Goal: Task Accomplishment & Management: Use online tool/utility

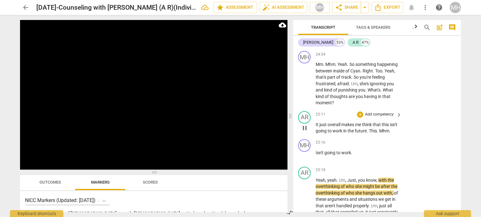
scroll to position [6427, 0]
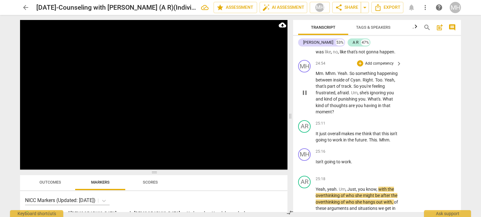
click at [386, 67] on p "Add competency" at bounding box center [379, 64] width 30 height 6
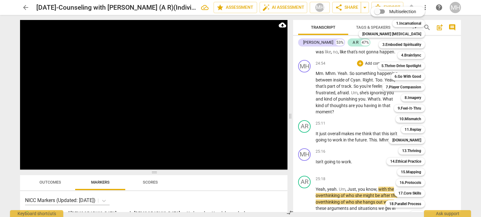
scroll to position [18, 0]
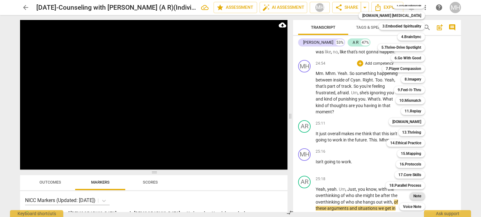
click at [413, 197] on b "Note" at bounding box center [417, 197] width 8 height 8
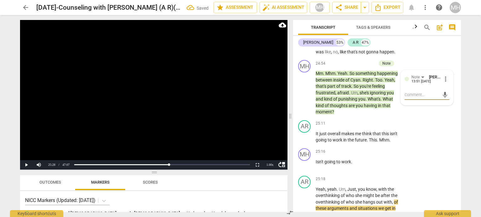
type textarea "n"
type textarea "na"
type textarea "nam"
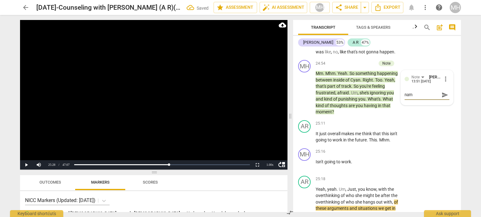
type textarea "nami"
type textarea "namin"
type textarea "naming"
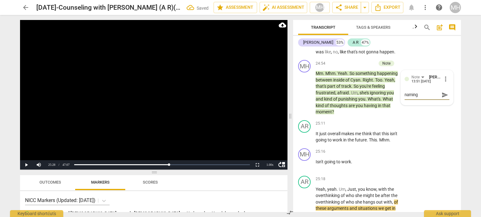
type textarea "naming"
type textarea "naming t"
type textarea "naming th"
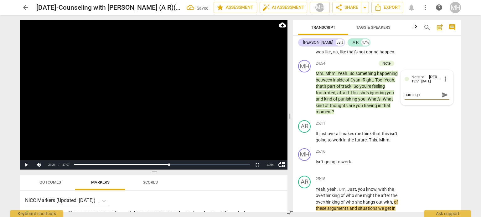
type textarea "naming th"
type textarea "naming the"
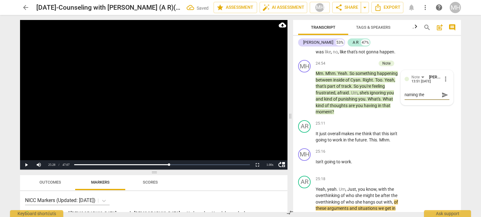
type textarea "naming the m"
type textarea "naming the me"
type textarea "naming the mea"
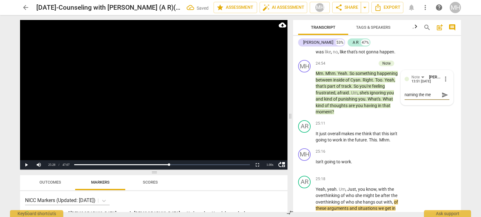
type textarea "naming the mea"
type textarea "naming the mean"
type textarea "naming the meani"
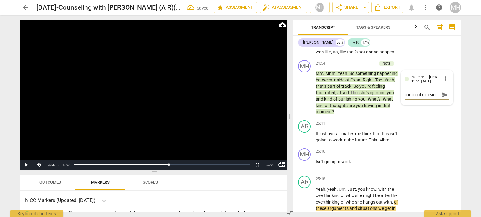
type textarea "naming the meanin"
type textarea "naming the meaning"
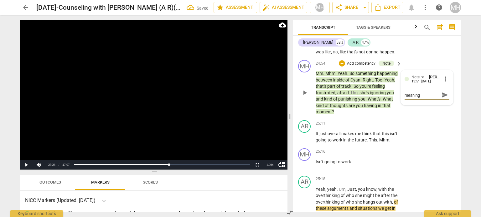
click at [444, 99] on span "send" at bounding box center [444, 95] width 7 height 7
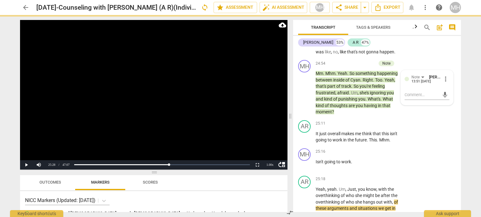
scroll to position [0, 0]
click at [130, 120] on video at bounding box center [153, 95] width 267 height 150
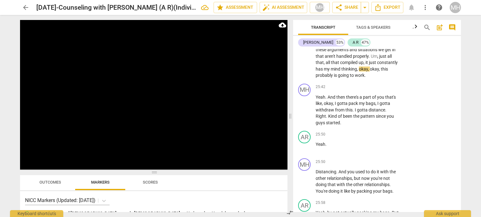
scroll to position [6586, 0]
click at [381, 90] on p "Add competency" at bounding box center [379, 87] width 30 height 6
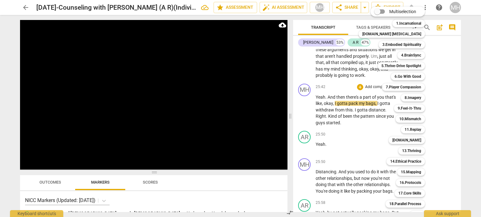
scroll to position [18, 0]
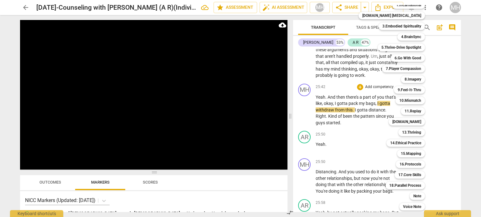
click at [408, 200] on div "Note s" at bounding box center [420, 196] width 27 height 11
click at [413, 195] on b "Note" at bounding box center [417, 197] width 8 height 8
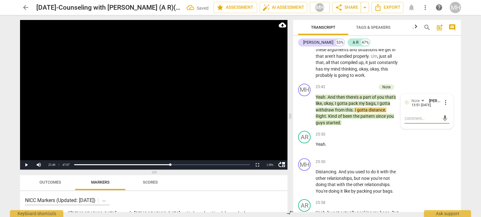
type textarea "n"
type textarea "na"
type textarea "nam"
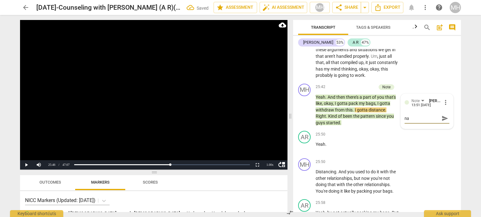
type textarea "nam"
type textarea "nami"
type textarea "namin"
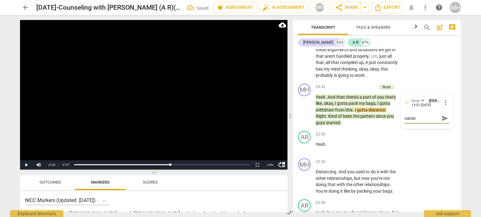
type textarea "naming"
type textarea "naming i"
type textarea "naming is"
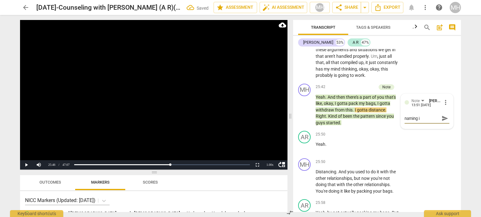
type textarea "naming is"
type textarea "naming i"
type textarea "naming"
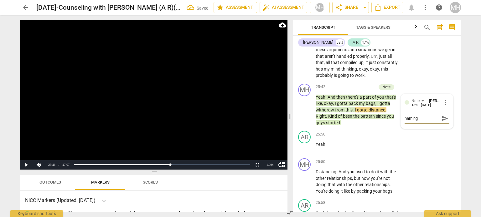
type textarea "naming h"
type textarea "naming hs"
type textarea "naming hsi"
type textarea "naming hs"
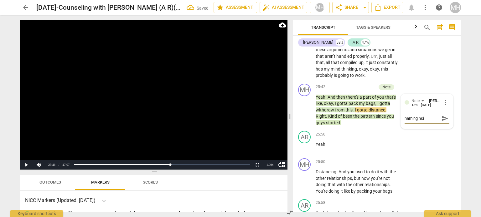
type textarea "naming hs"
type textarea "naming h"
type textarea "naming"
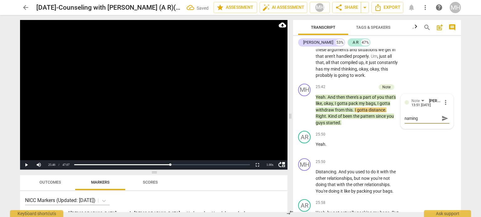
type textarea "naming"
type textarea "namin"
type textarea "nami"
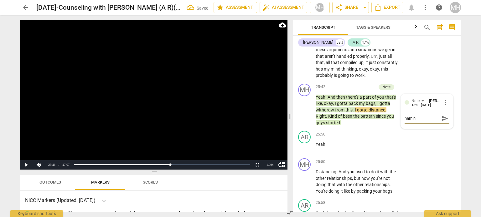
type textarea "nami"
type textarea "nam"
type textarea "na"
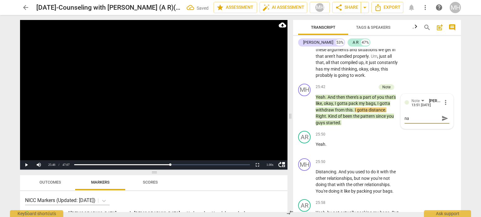
type textarea "n"
type textarea "r"
type textarea "re"
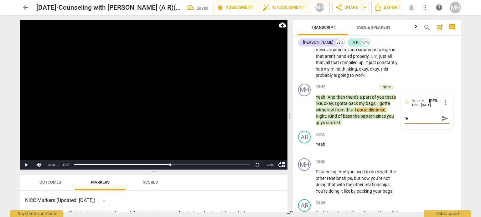
type textarea "ref"
type textarea "refl"
type textarea "refle"
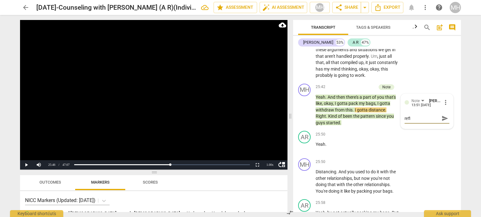
type textarea "refle"
type textarea "reflec"
type textarea "reflect"
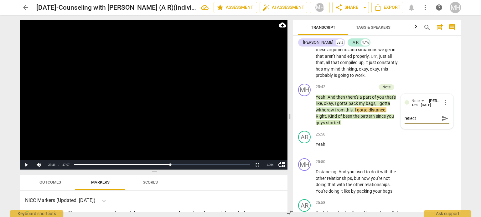
type textarea "reflecti"
type textarea "reflectin"
type textarea "reflecting"
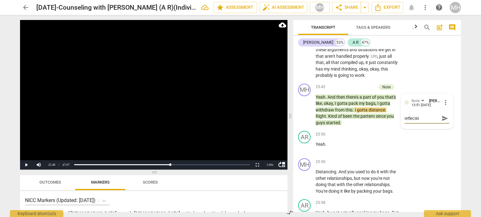
type textarea "reflecting"
type textarea "reflecting h"
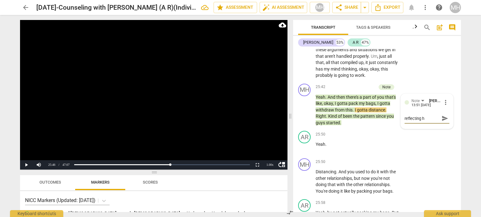
type textarea "reflecting hi"
type textarea "reflecting his"
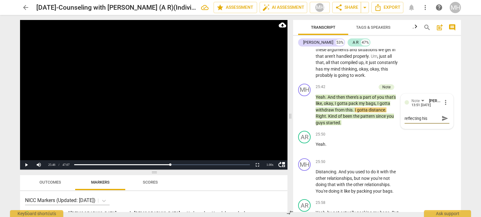
type textarea "reflecting his"
type textarea "reflecting his P"
click at [442, 122] on span "send" at bounding box center [444, 118] width 7 height 7
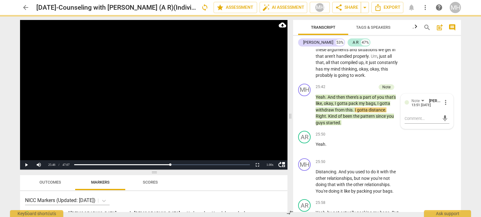
click at [235, 131] on video at bounding box center [153, 95] width 267 height 150
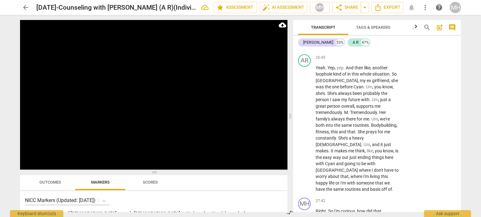
scroll to position [6959, 0]
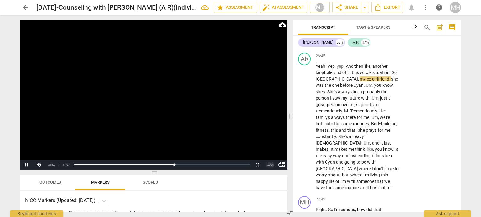
click at [269, 165] on div "1.00 x" at bounding box center [269, 165] width 13 height 9
click at [273, 152] on li "1.5x" at bounding box center [269, 150] width 13 height 7
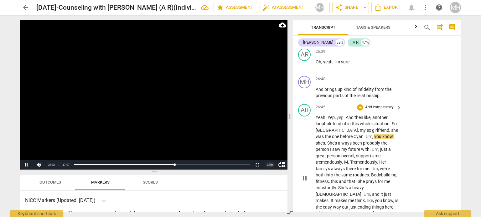
scroll to position [6907, 0]
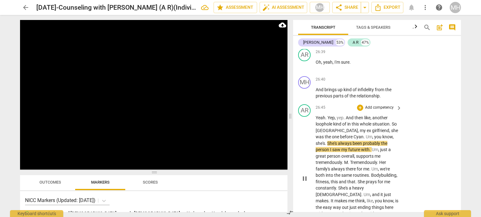
click at [388, 111] on p "Add competency" at bounding box center [379, 108] width 30 height 6
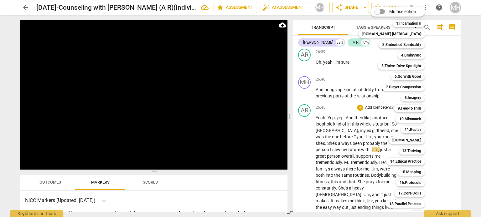
scroll to position [18, 0]
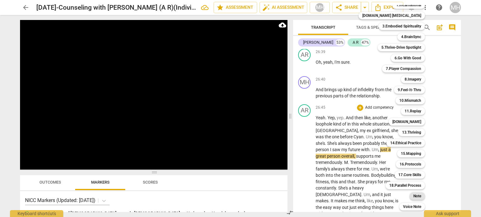
click at [413, 196] on b "Note" at bounding box center [417, 197] width 8 height 8
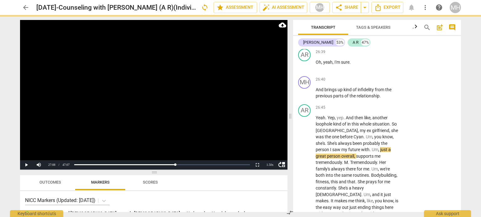
scroll to position [6958, 0]
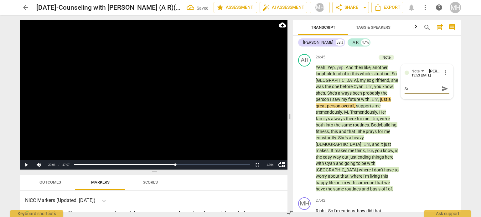
type textarea "Sta"
type textarea "Star"
type textarea "Start"
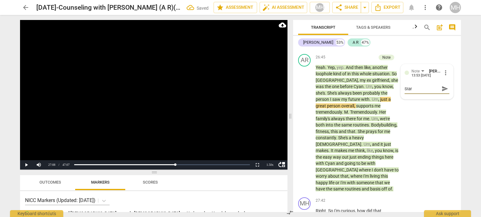
type textarea "Start"
type textarea "Start h"
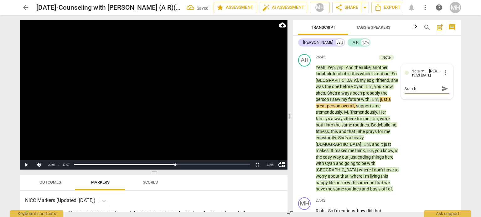
type textarea "Start he"
type textarea "Start her"
type textarea "Start here"
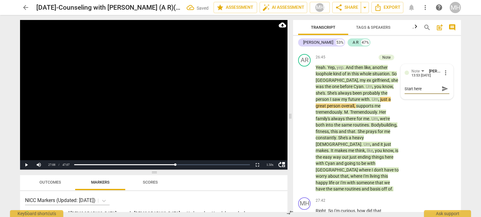
type textarea "Start here"
type textarea "Start here f"
type textarea "Start here fo"
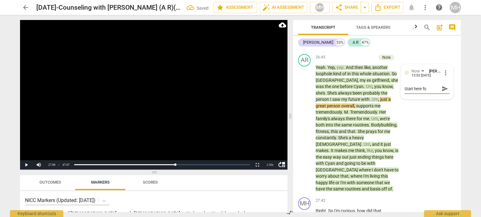
type textarea "Start here for"
type textarea "Start here for s"
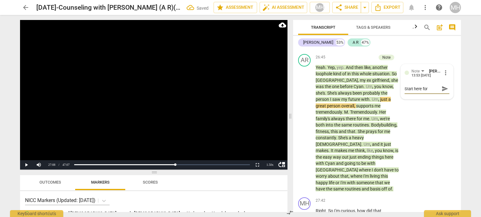
type textarea "Start here for s"
type textarea "Start here for su"
type textarea "Start here for sup"
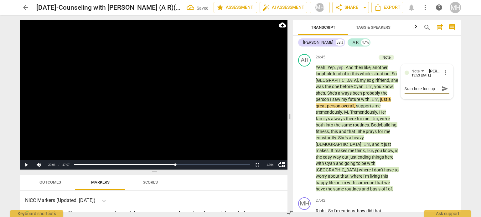
type textarea "Start here for supe"
type textarea "Start here for super"
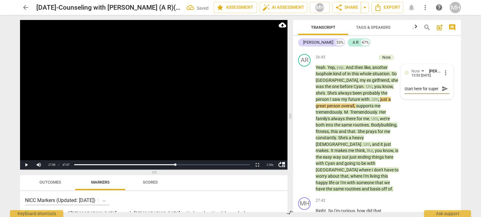
type textarea "Start here for superv"
type textarea "Start here for supervi"
type textarea "Start here for supervis"
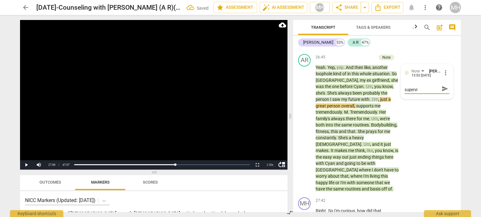
type textarea "Start here for supervis"
type textarea "Start here for supervisi"
type textarea "Start here for supervisio"
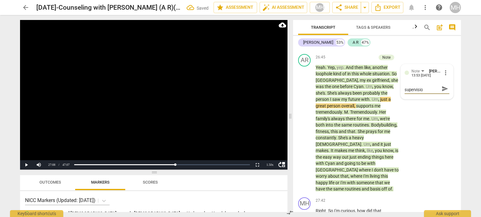
type textarea "Start here for supervision"
type textarea "Start here for supervision-"
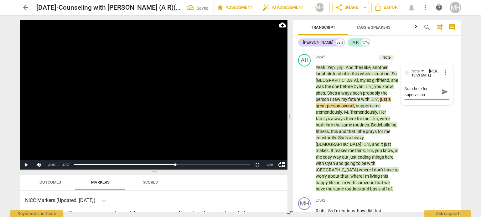
type textarea "Start here for supervision-"
type textarea "Start here for supervision- l"
type textarea "Start here for supervision- le"
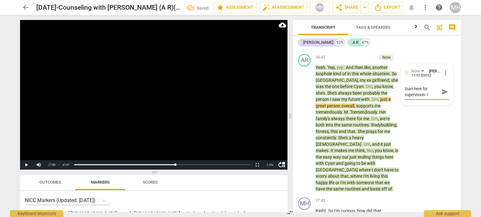
type textarea "Start here for supervision- le"
type textarea "Start here for supervision- let"
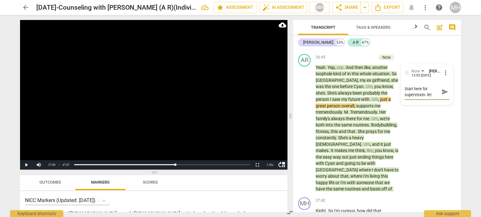
type textarea "Start here for supervision- let S"
type textarea "Start here for supervision- let [PERSON_NAME]"
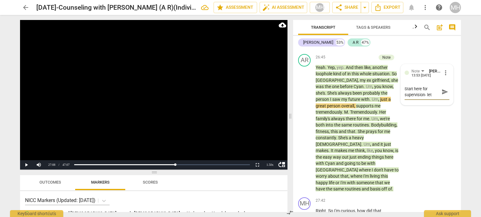
type textarea "Start here for supervision- let [PERSON_NAME]"
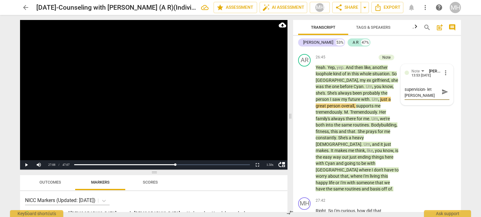
type textarea "Start here for supervision- let [PERSON_NAME]"
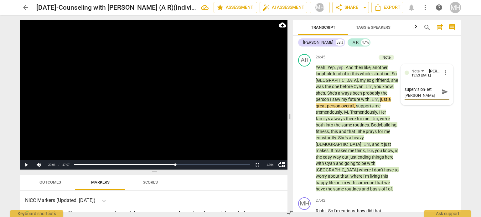
type textarea "Start here for supervision- let [PERSON_NAME]"
type textarea "Start here for supervision- let [PERSON_NAME] know"
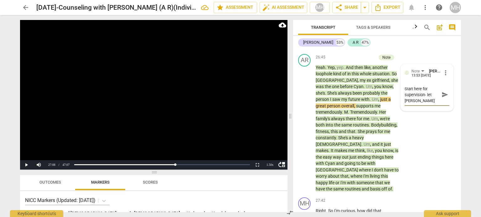
type textarea "Start here for supervision- let [PERSON_NAME] know"
type textarea "Start here for supervision- let [PERSON_NAME] know t"
type textarea "Start here for supervision- let [PERSON_NAME] know th"
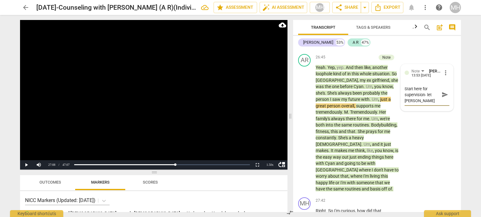
type textarea "Start here for supervision- let [PERSON_NAME] know th"
type textarea "Start here for supervision- let [PERSON_NAME] know tha"
type textarea "Start here for supervision- let [PERSON_NAME] know that"
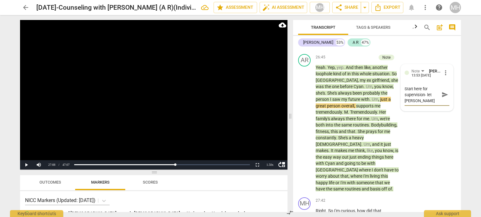
type textarea "Start here for supervision- let [PERSON_NAME] know that"
click at [404, 116] on textarea "Start here for supervision- let [PERSON_NAME] know that you TEMPed him before d…" at bounding box center [421, 101] width 35 height 30
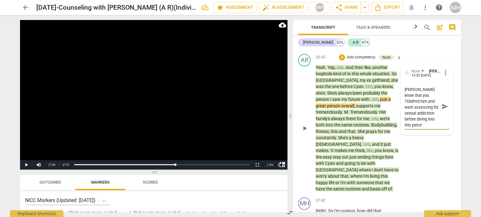
click at [425, 121] on textarea "Start here for supervision- let [PERSON_NAME] know that you TEMPed him and were…" at bounding box center [421, 107] width 35 height 42
click at [442, 110] on span "send" at bounding box center [444, 106] width 7 height 7
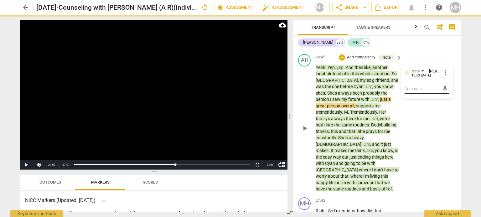
scroll to position [0, 0]
click at [277, 110] on video at bounding box center [153, 95] width 267 height 150
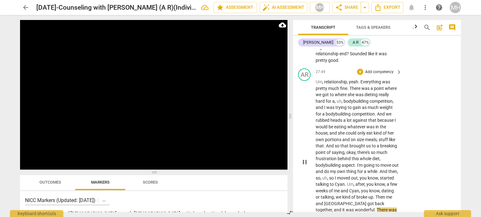
scroll to position [7121, 0]
click at [381, 75] on p "Add competency" at bounding box center [379, 73] width 30 height 6
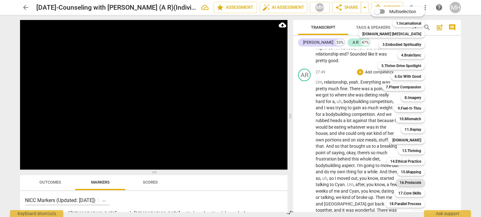
scroll to position [18, 0]
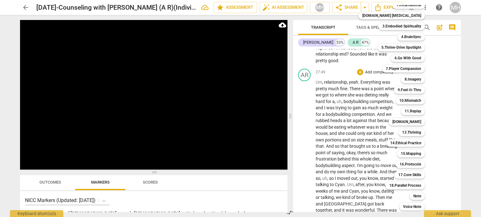
click at [438, 195] on div at bounding box center [240, 108] width 481 height 217
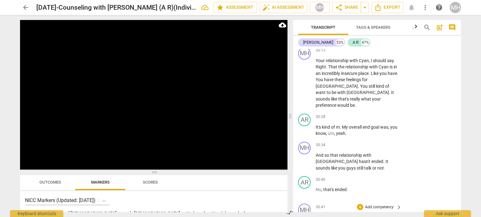
scroll to position [7753, 0]
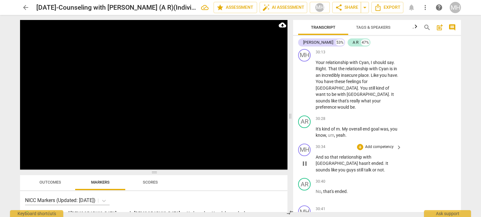
click at [382, 145] on p "Add competency" at bounding box center [379, 148] width 30 height 6
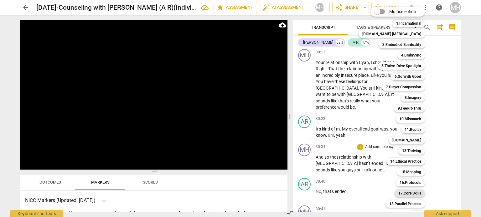
scroll to position [18, 0]
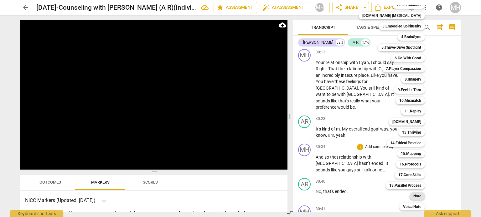
click at [413, 196] on b "Note" at bounding box center [417, 197] width 8 height 8
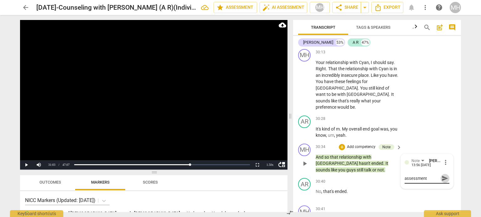
click at [442, 176] on span "send" at bounding box center [444, 178] width 7 height 7
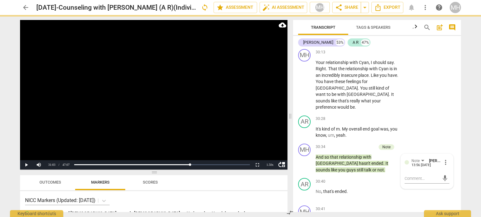
click at [229, 133] on video at bounding box center [153, 95] width 267 height 150
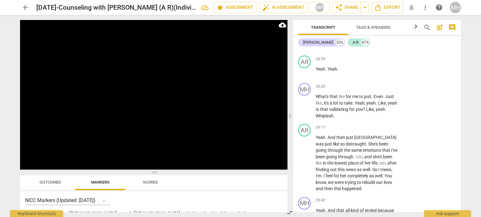
scroll to position [7344, 0]
click at [384, 90] on p "Add competency" at bounding box center [379, 87] width 30 height 6
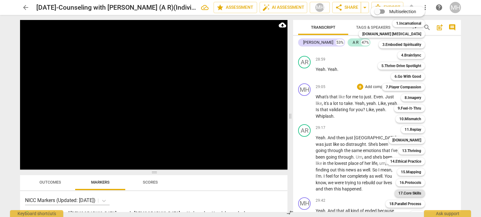
scroll to position [18, 0]
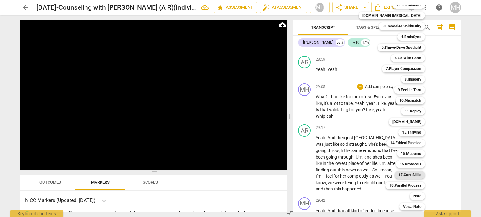
click at [403, 177] on b "17.Core Skills" at bounding box center [409, 175] width 23 height 8
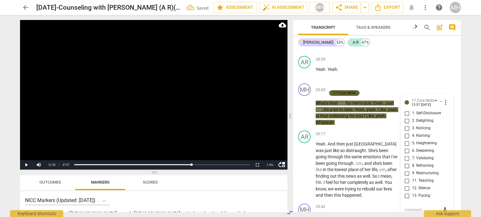
scroll to position [7348, 0]
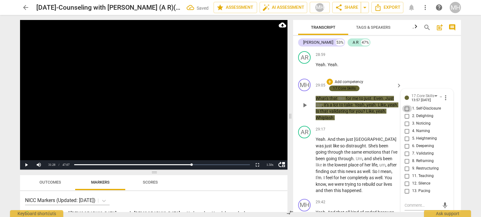
click at [407, 111] on input "1. Self-Disclosure" at bounding box center [407, 109] width 10 height 8
click at [406, 157] on input "7. Validating" at bounding box center [407, 154] width 10 height 8
click at [223, 138] on video at bounding box center [153, 95] width 267 height 150
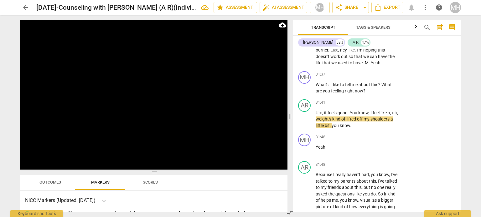
scroll to position [8112, 0]
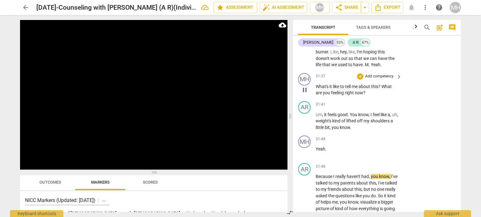
click at [388, 74] on p "Add competency" at bounding box center [379, 77] width 30 height 6
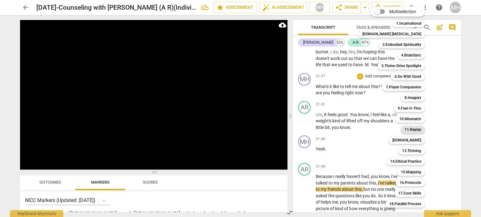
click at [408, 130] on b "11.Replay" at bounding box center [412, 130] width 17 height 8
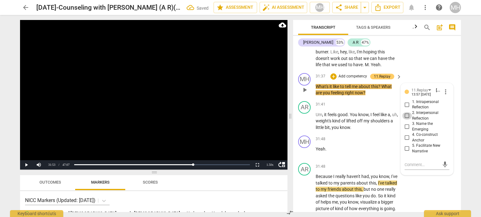
click at [406, 112] on input "2. Interpersonal Reflection" at bounding box center [407, 116] width 10 height 8
click at [251, 123] on video at bounding box center [153, 95] width 267 height 150
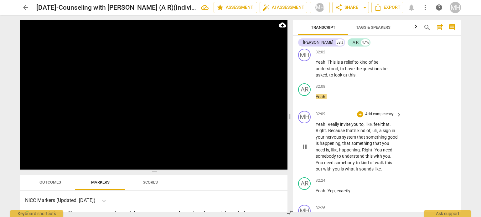
scroll to position [8293, 0]
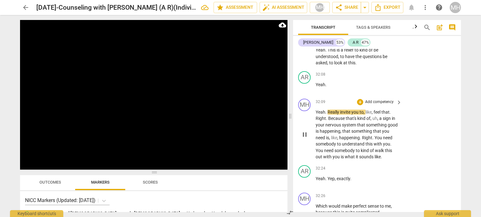
click at [382, 104] on p "Add competency" at bounding box center [379, 103] width 30 height 6
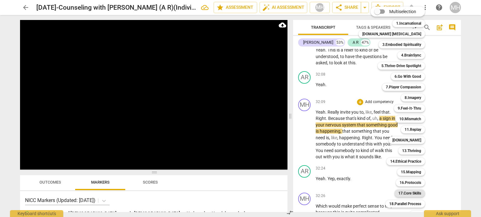
scroll to position [18, 0]
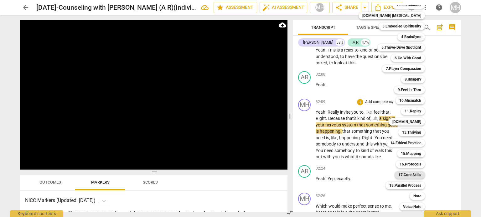
click at [402, 176] on b "17.Core Skills" at bounding box center [409, 175] width 23 height 8
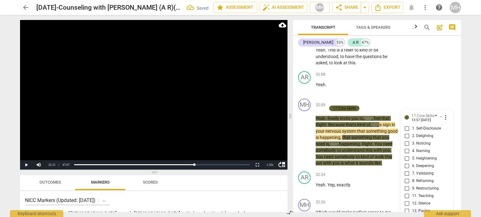
scroll to position [8389, 0]
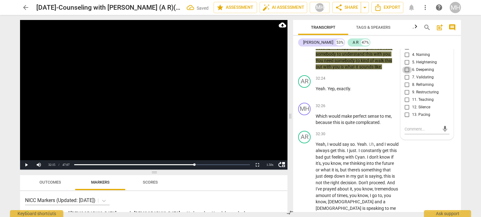
click at [406, 70] on input "6. Deepening" at bounding box center [407, 70] width 10 height 8
click at [233, 92] on video at bounding box center [153, 95] width 267 height 150
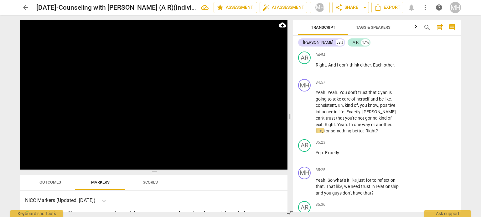
scroll to position [9166, 0]
click at [375, 167] on p "Add competency" at bounding box center [379, 170] width 30 height 6
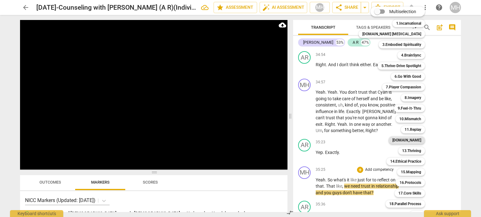
click at [406, 141] on b "[DOMAIN_NAME]" at bounding box center [406, 141] width 29 height 8
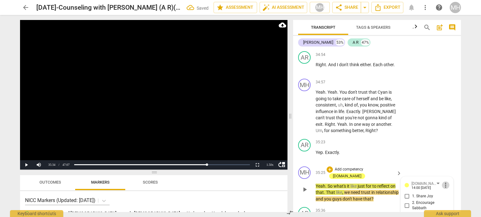
click at [443, 182] on span "more_vert" at bounding box center [446, 186] width 8 height 8
click at [450, 174] on li "Delete" at bounding box center [451, 171] width 22 height 12
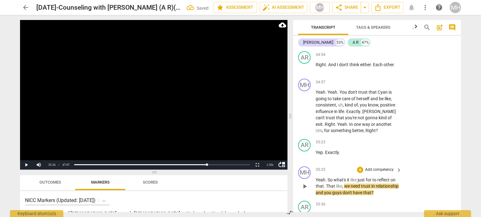
click at [388, 167] on p "Add competency" at bounding box center [379, 170] width 30 height 6
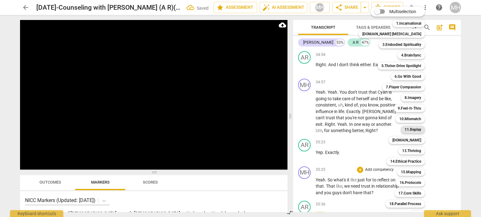
click at [404, 130] on b "11.Replay" at bounding box center [412, 130] width 17 height 8
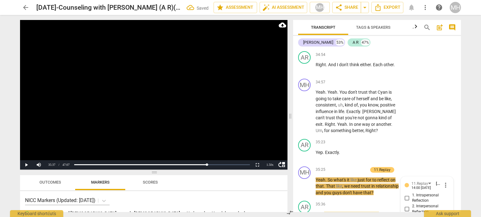
scroll to position [9267, 0]
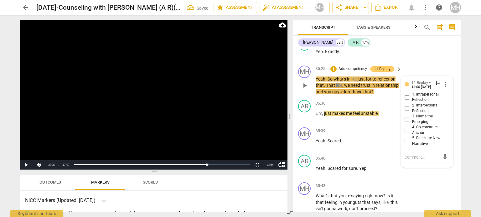
click at [404, 94] on input "1. Intrapersonal Reflection" at bounding box center [407, 98] width 10 height 8
click at [245, 105] on video at bounding box center [153, 95] width 267 height 150
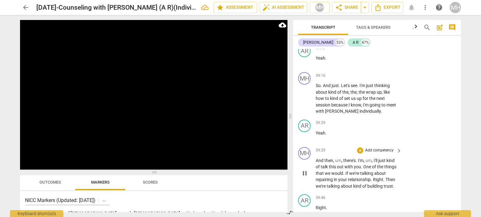
scroll to position [10312, 0]
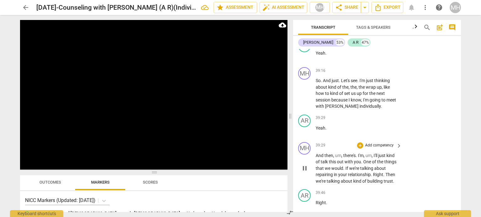
click at [381, 143] on p "Add competency" at bounding box center [379, 146] width 30 height 6
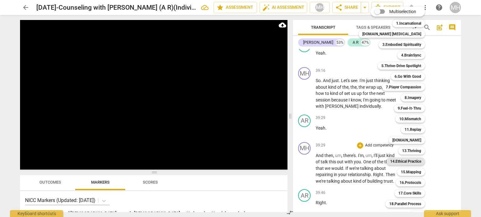
scroll to position [18, 0]
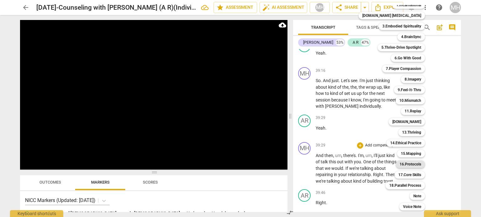
click at [401, 166] on b "16.Protocols" at bounding box center [410, 165] width 22 height 8
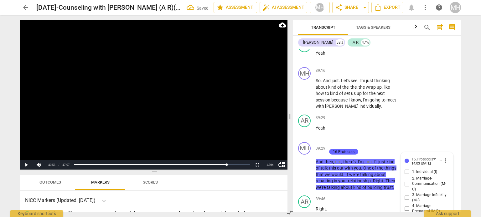
scroll to position [10316, 0]
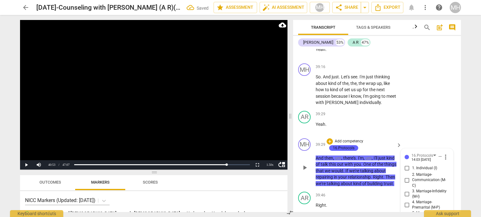
click at [405, 191] on input "3. Marriage-Infidelity (M-I)" at bounding box center [407, 195] width 10 height 8
click at [258, 133] on video at bounding box center [153, 95] width 267 height 150
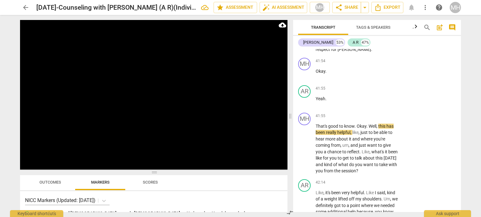
scroll to position [11236, 0]
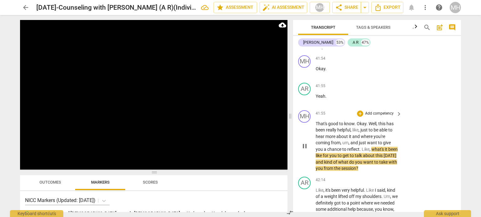
click at [371, 111] on p "Add competency" at bounding box center [379, 114] width 30 height 6
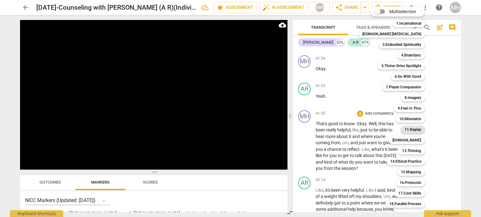
click at [404, 129] on b "11.Replay" at bounding box center [412, 130] width 17 height 8
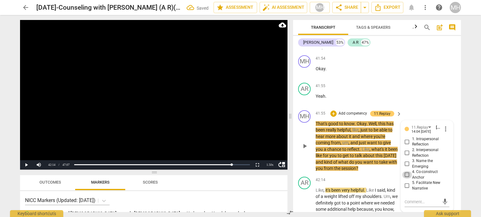
click at [404, 171] on input "4. Co-construct Anchor" at bounding box center [407, 175] width 10 height 8
click at [231, 117] on video at bounding box center [153, 95] width 267 height 150
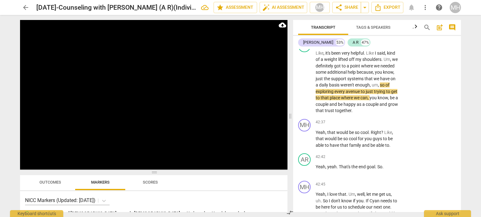
scroll to position [11374, 0]
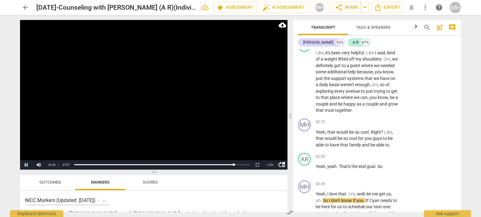
click at [169, 145] on video at bounding box center [153, 95] width 267 height 150
